Goal: Information Seeking & Learning: Learn about a topic

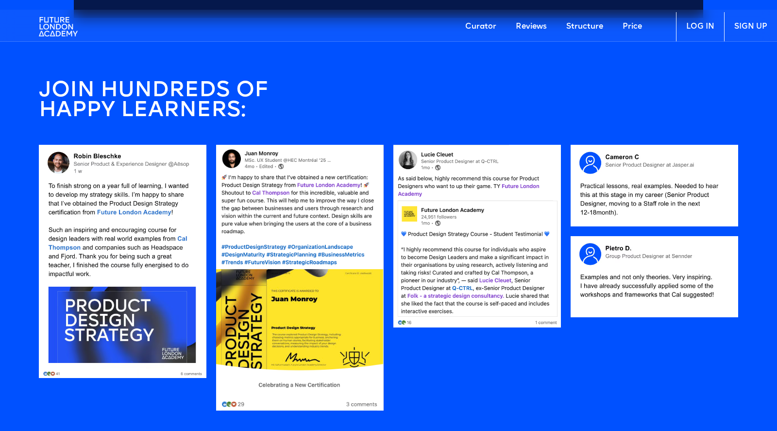
scroll to position [995, 0]
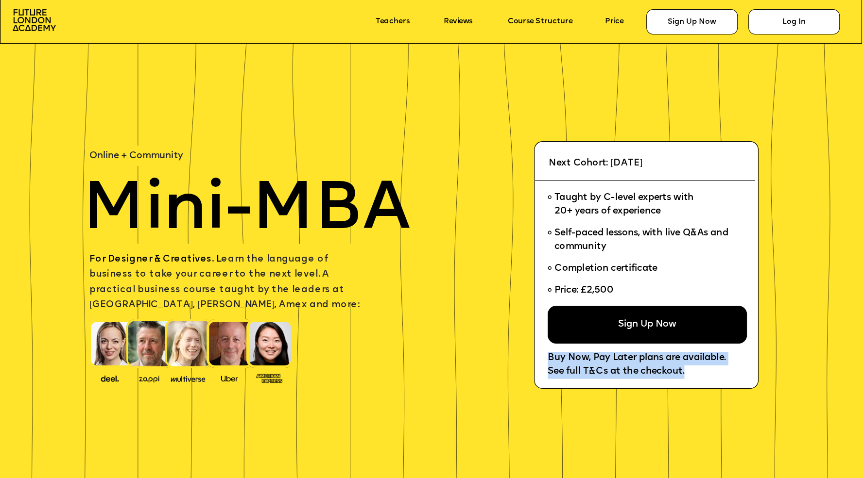
drag, startPoint x: 685, startPoint y: 375, endPoint x: 549, endPoint y: 361, distance: 137.2
click at [549, 361] on div "Buy Now, Pay Later plans are available. See full T&Cs at the checkout." at bounding box center [708, 365] width 323 height 27
copy div "Buy Now, Pay Later plans are available. See full T&Cs at the checkout."
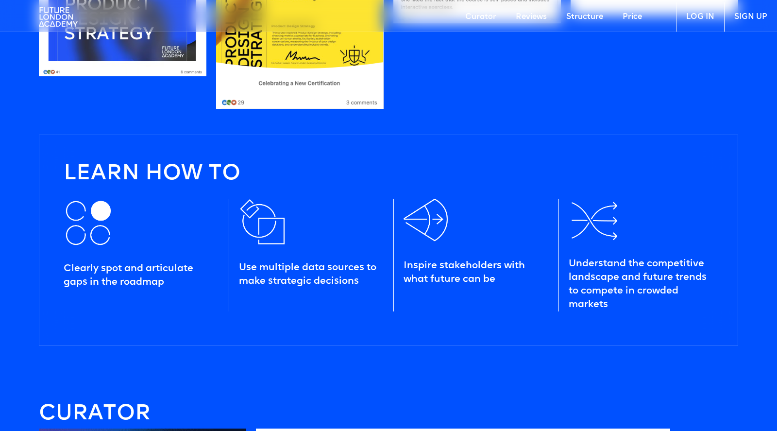
scroll to position [1314, 0]
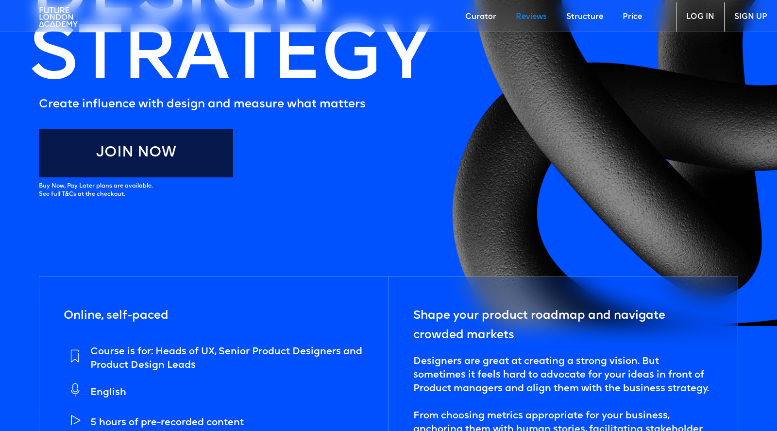
scroll to position [0, 0]
